Goal: Find specific page/section: Find specific page/section

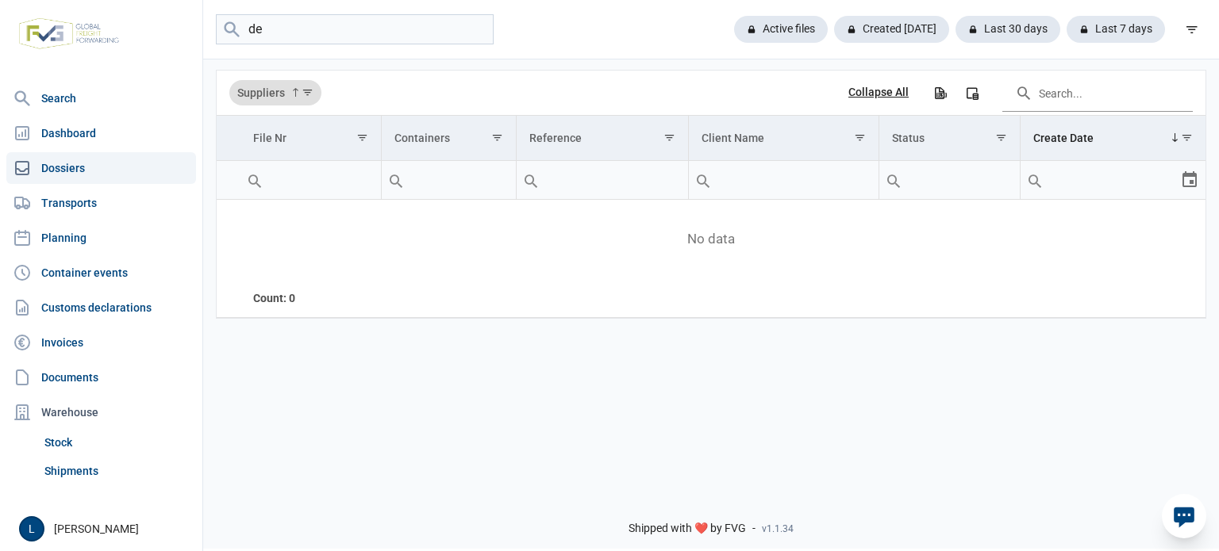
type input "d"
click at [795, 42] on div "Active files" at bounding box center [774, 29] width 106 height 27
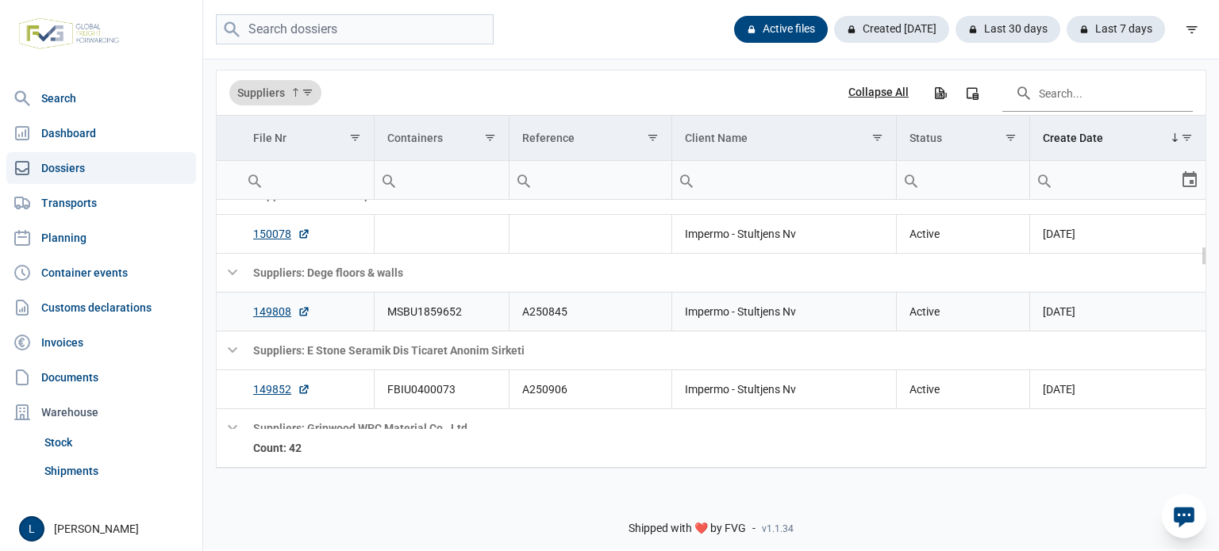
scroll to position [422, 0]
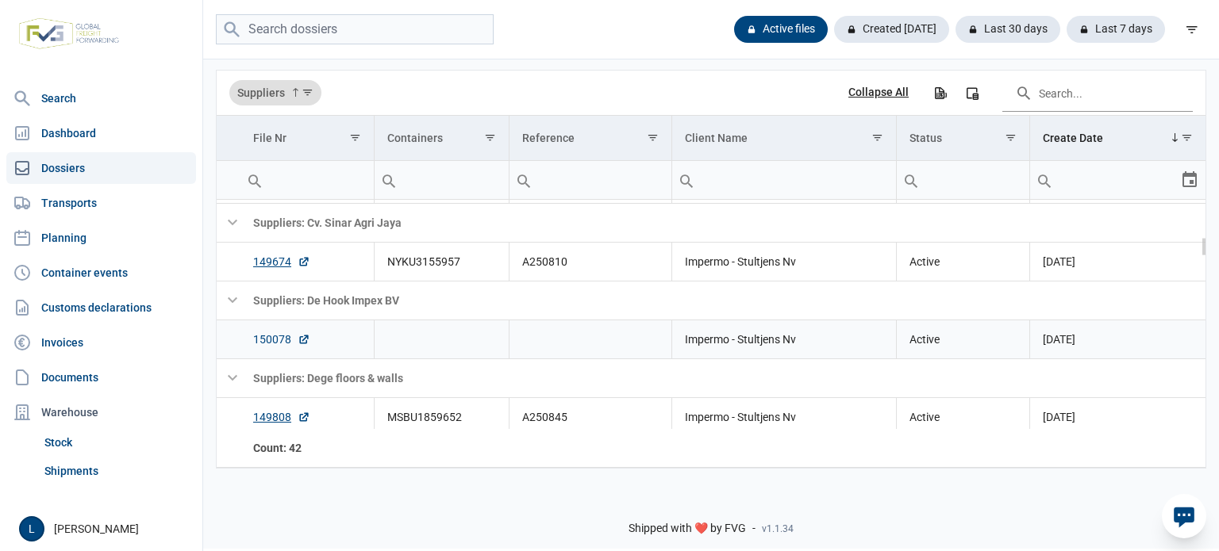
click at [264, 342] on link "150078" at bounding box center [281, 340] width 57 height 16
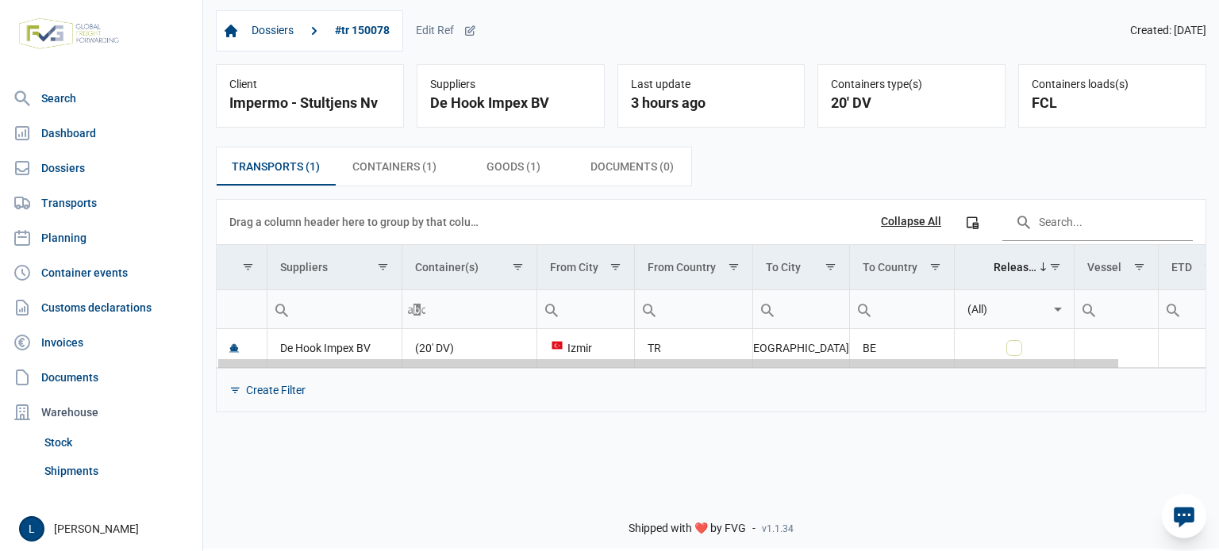
scroll to position [0, 93]
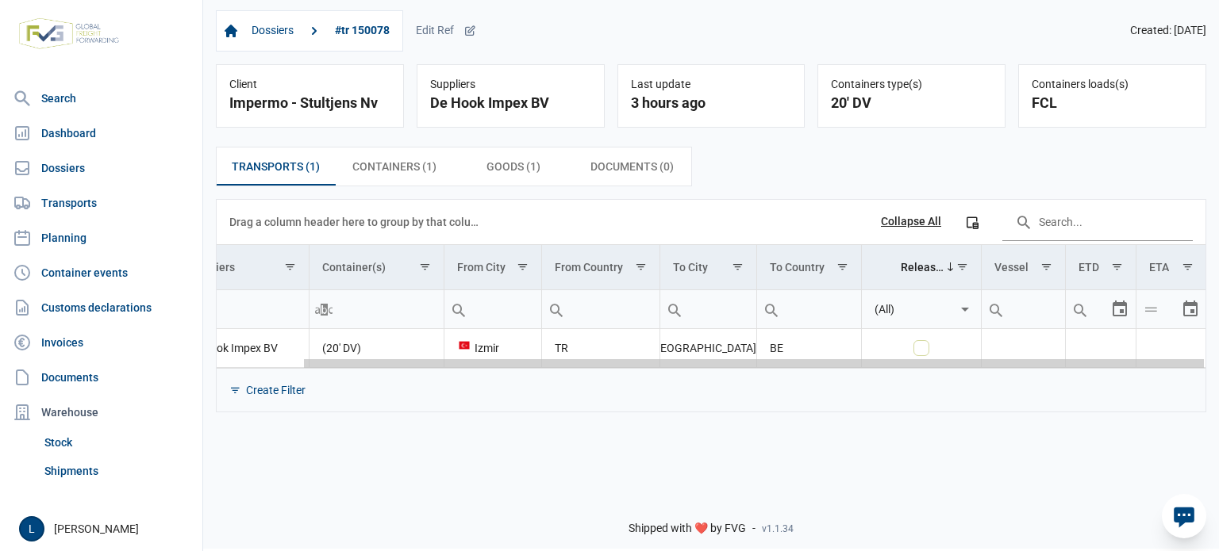
drag, startPoint x: 663, startPoint y: 367, endPoint x: 1161, endPoint y: 383, distance: 497.7
click at [1174, 384] on body "For evaluation purposes only. Redistribution prohibited. Please register an exi…" at bounding box center [609, 247] width 1219 height 551
click at [268, 364] on div "Data grid with 1 rows and 11 columns" at bounding box center [711, 363] width 988 height 10
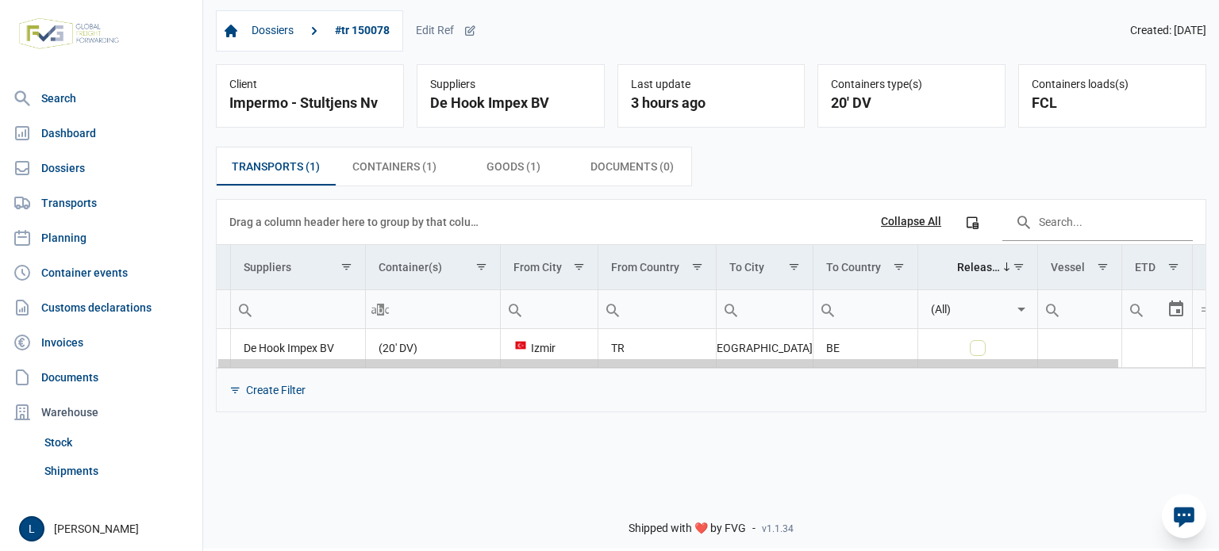
scroll to position [0, 0]
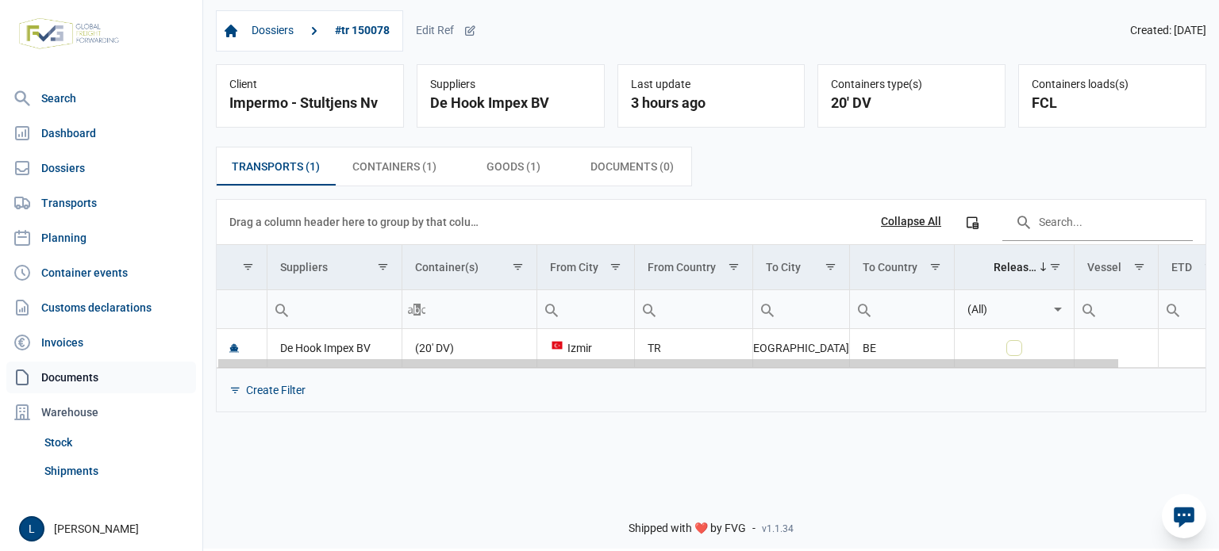
drag, startPoint x: 268, startPoint y: 364, endPoint x: 181, endPoint y: 368, distance: 87.4
click at [181, 368] on body "For evaluation purposes only. Redistribution prohibited. Please register an exi…" at bounding box center [609, 247] width 1219 height 551
